Goal: Information Seeking & Learning: Understand process/instructions

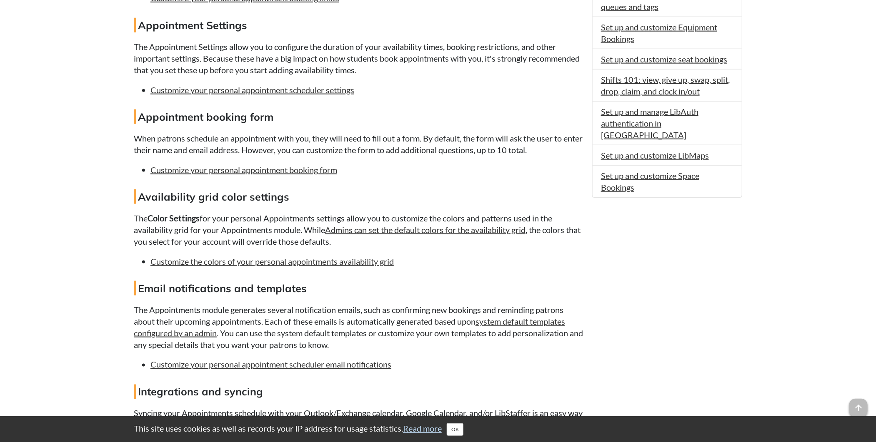
scroll to position [521, 0]
click at [213, 170] on link "Customize your personal appointment booking form" at bounding box center [243, 170] width 187 height 10
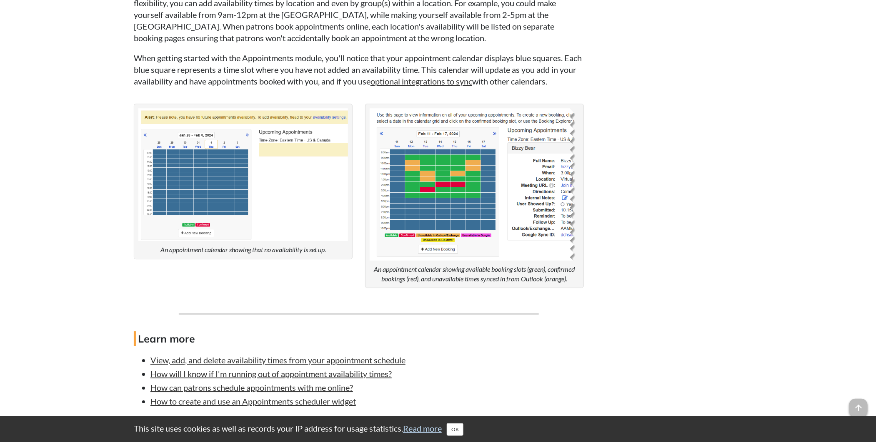
scroll to position [1302, 0]
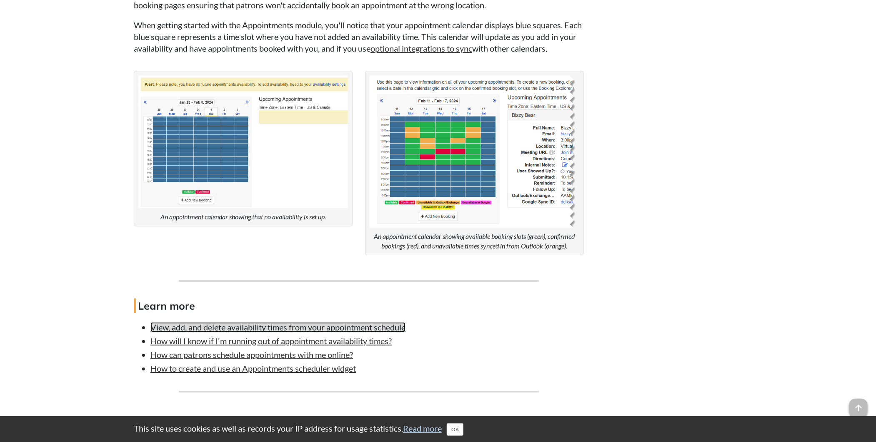
click at [227, 332] on link "View, add, and delete availability times from your appointment schedule" at bounding box center [277, 327] width 255 height 10
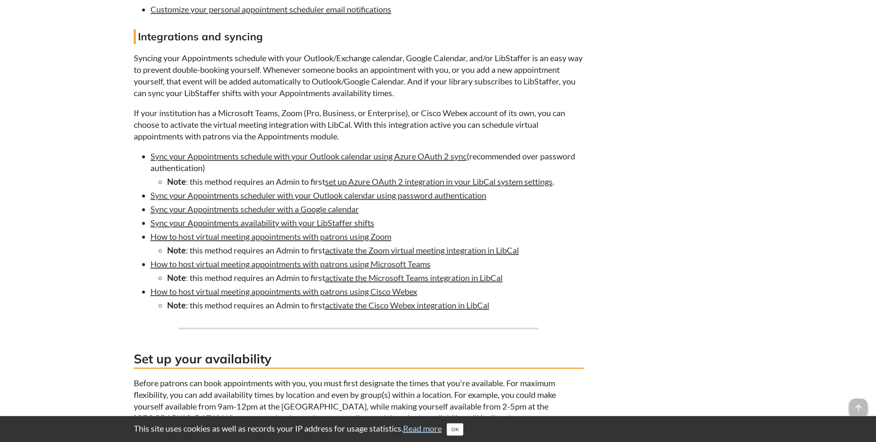
scroll to position [885, 0]
